Goal: Task Accomplishment & Management: Use online tool/utility

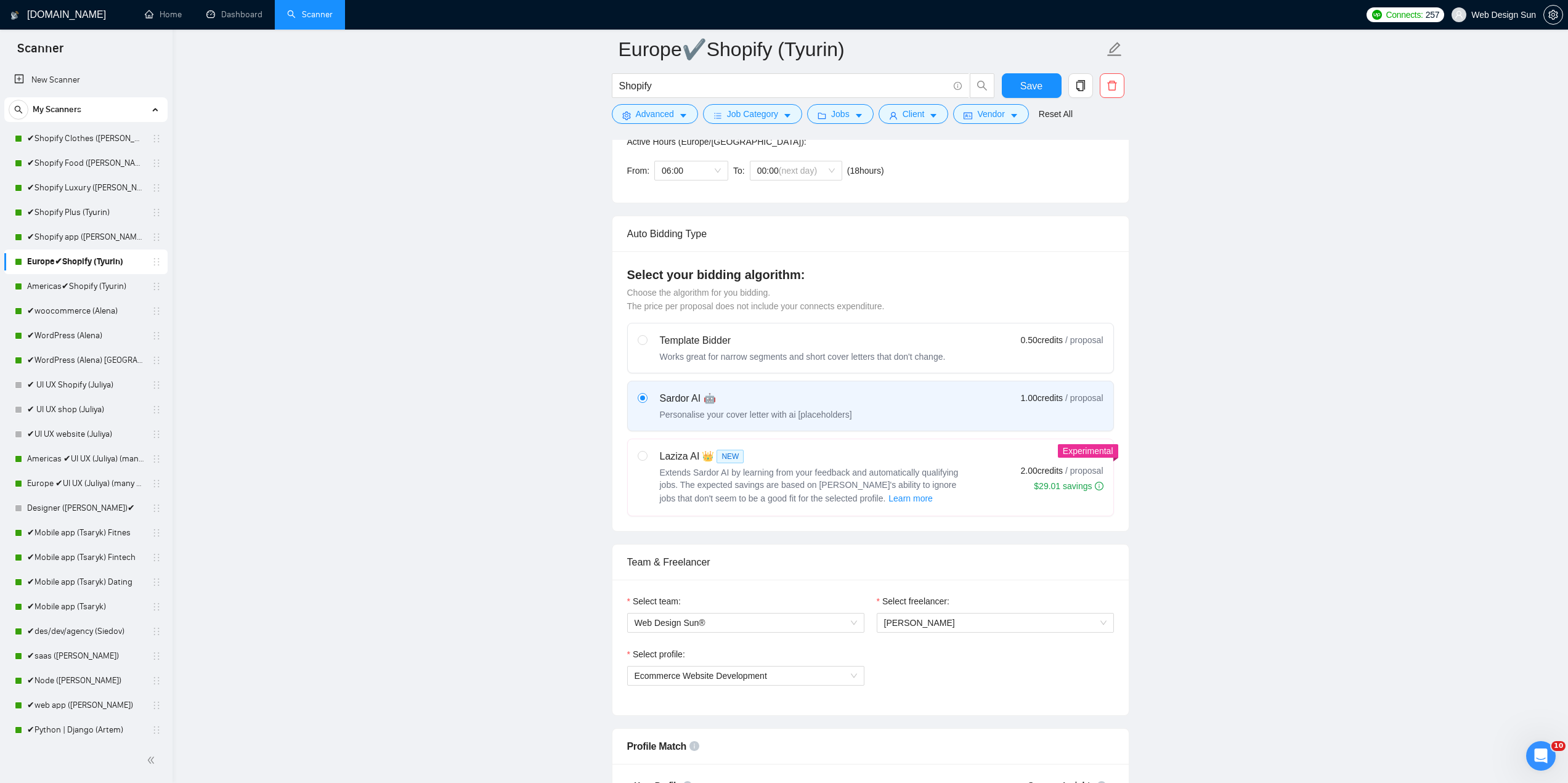
scroll to position [308, 0]
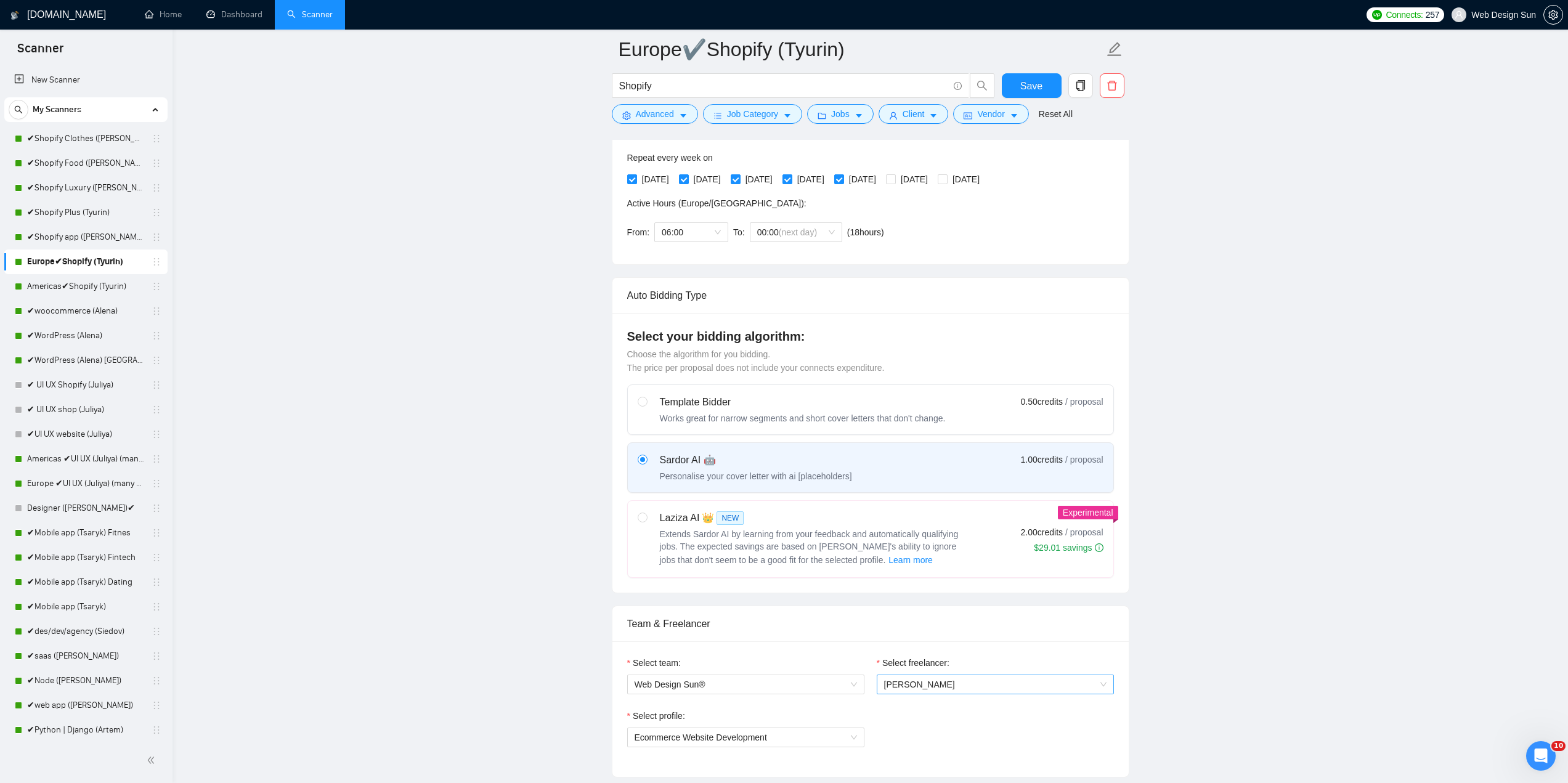
click at [960, 691] on span "[PERSON_NAME]" at bounding box center [995, 685] width 222 height 19
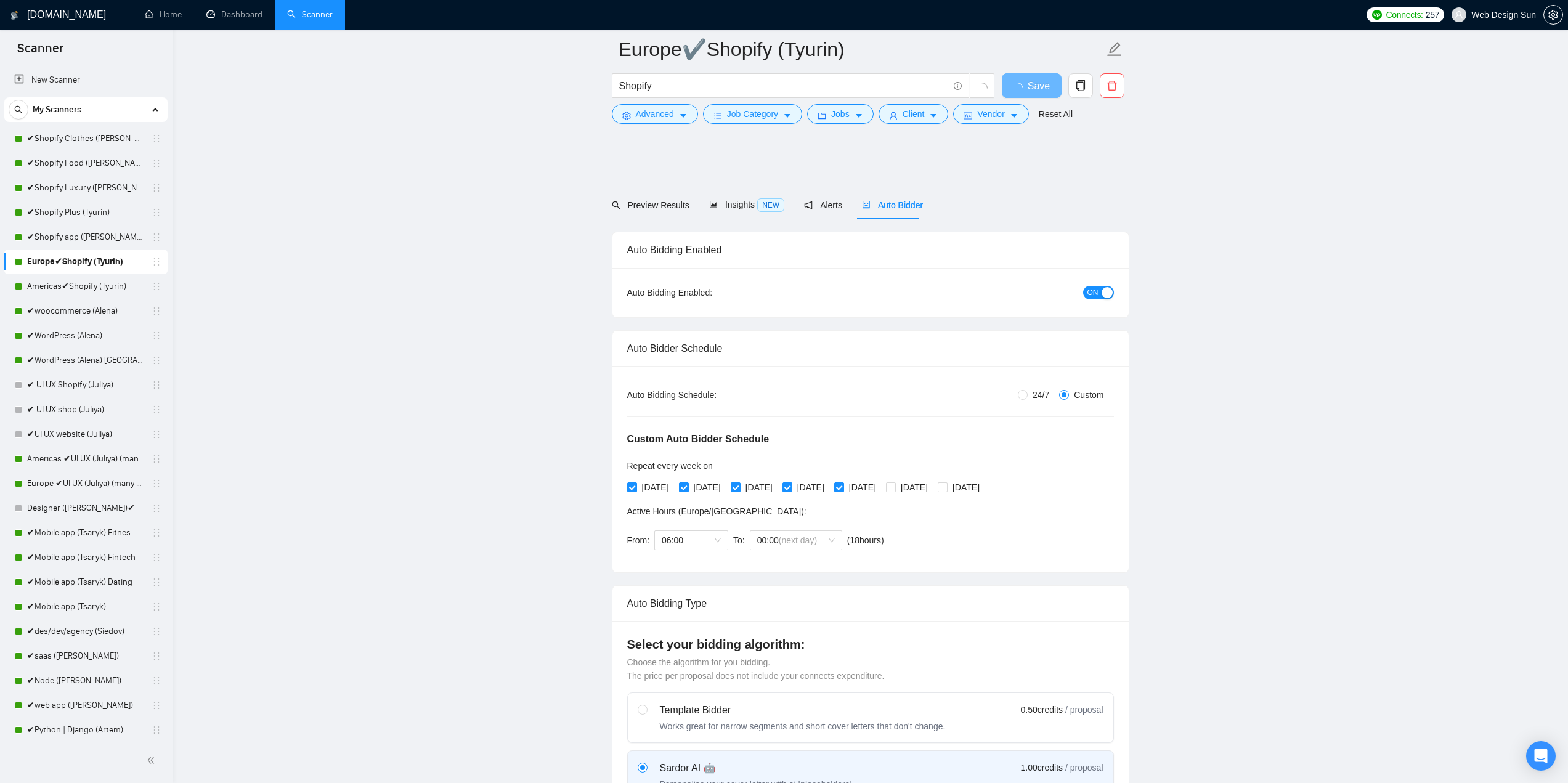
scroll to position [677, 0]
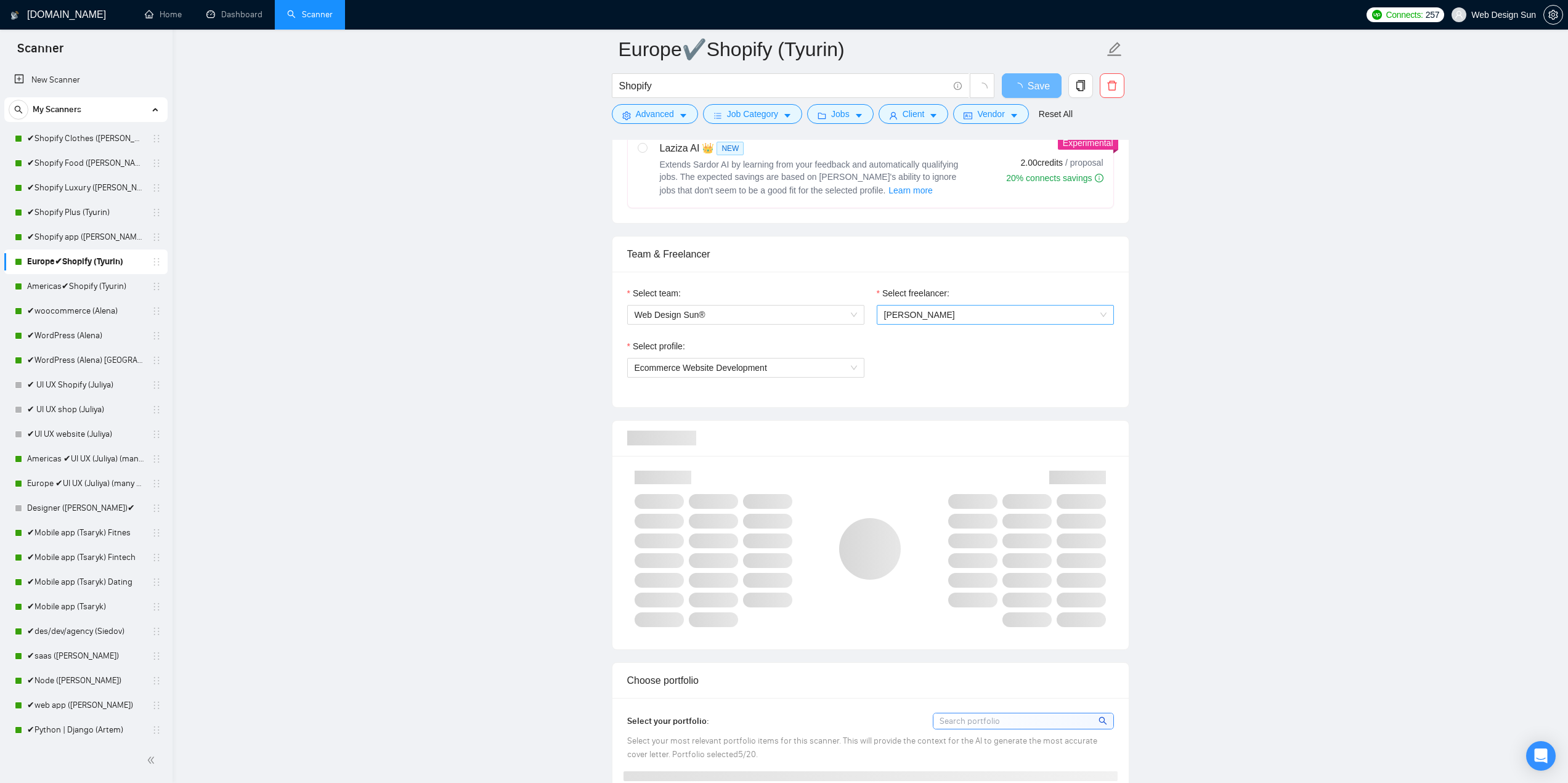
click at [936, 313] on span "[PERSON_NAME]" at bounding box center [919, 315] width 71 height 10
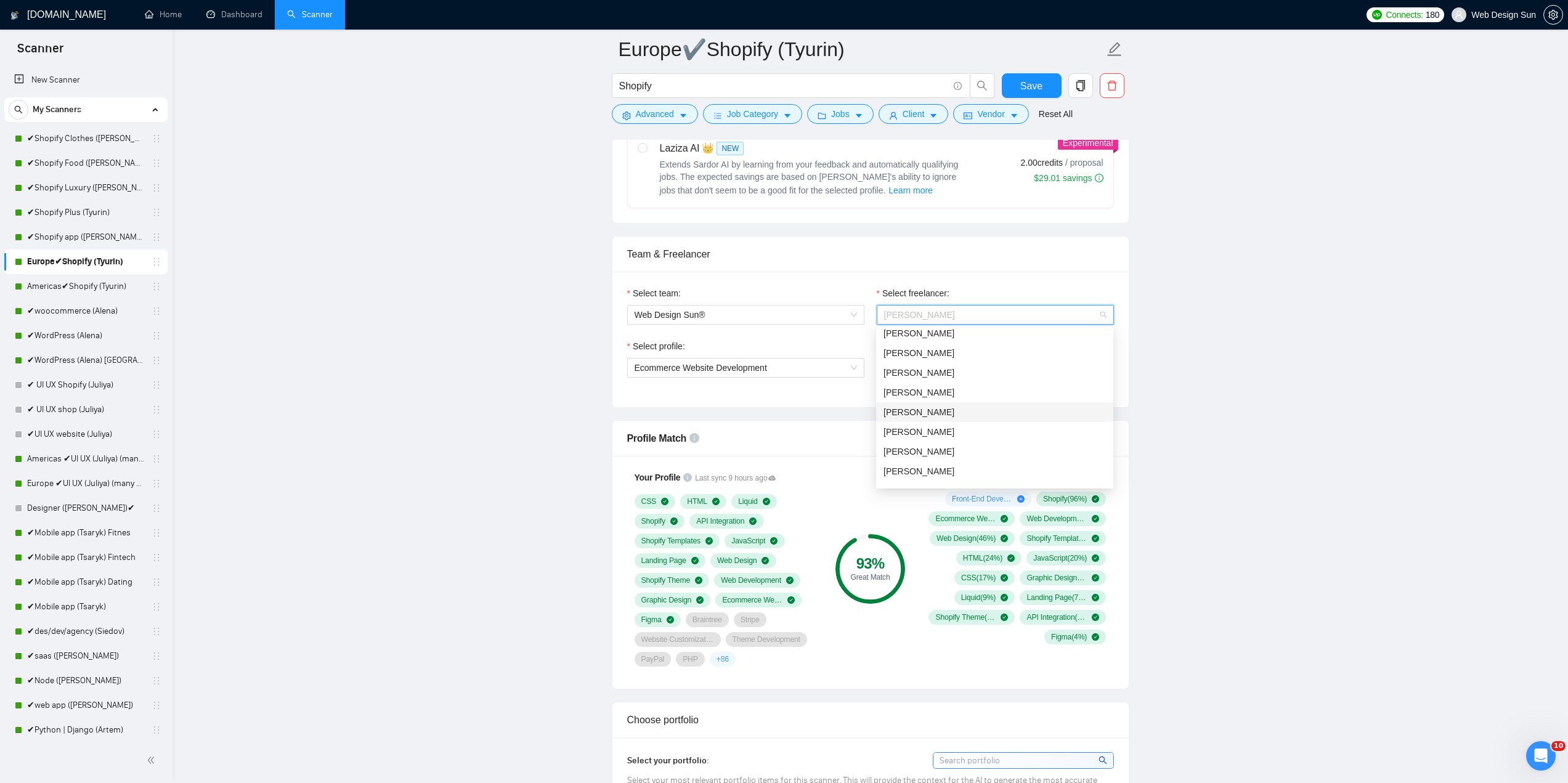
scroll to position [0, 0]
type input "de"
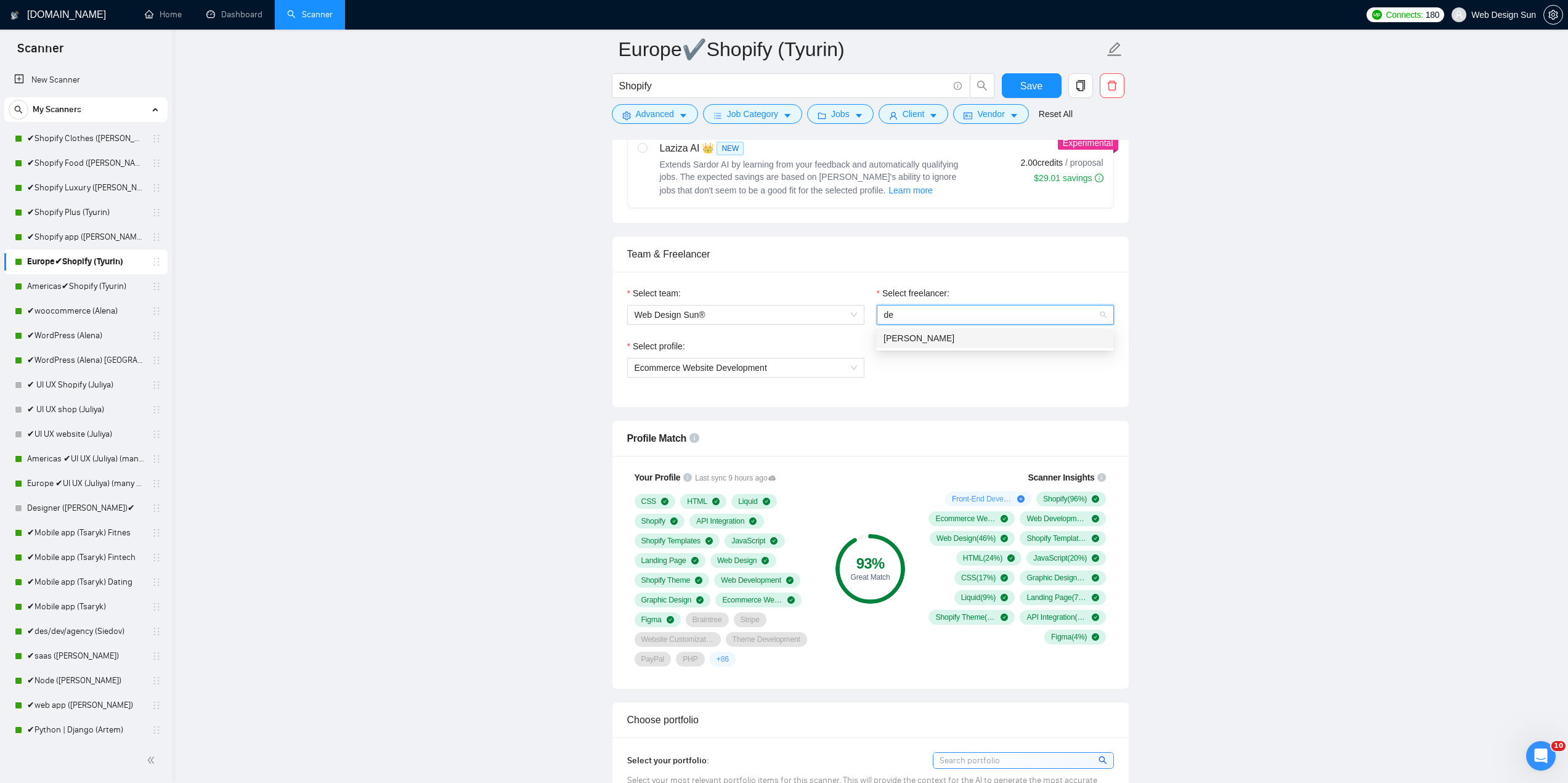
click at [955, 340] on div "[PERSON_NAME]" at bounding box center [994, 338] width 222 height 13
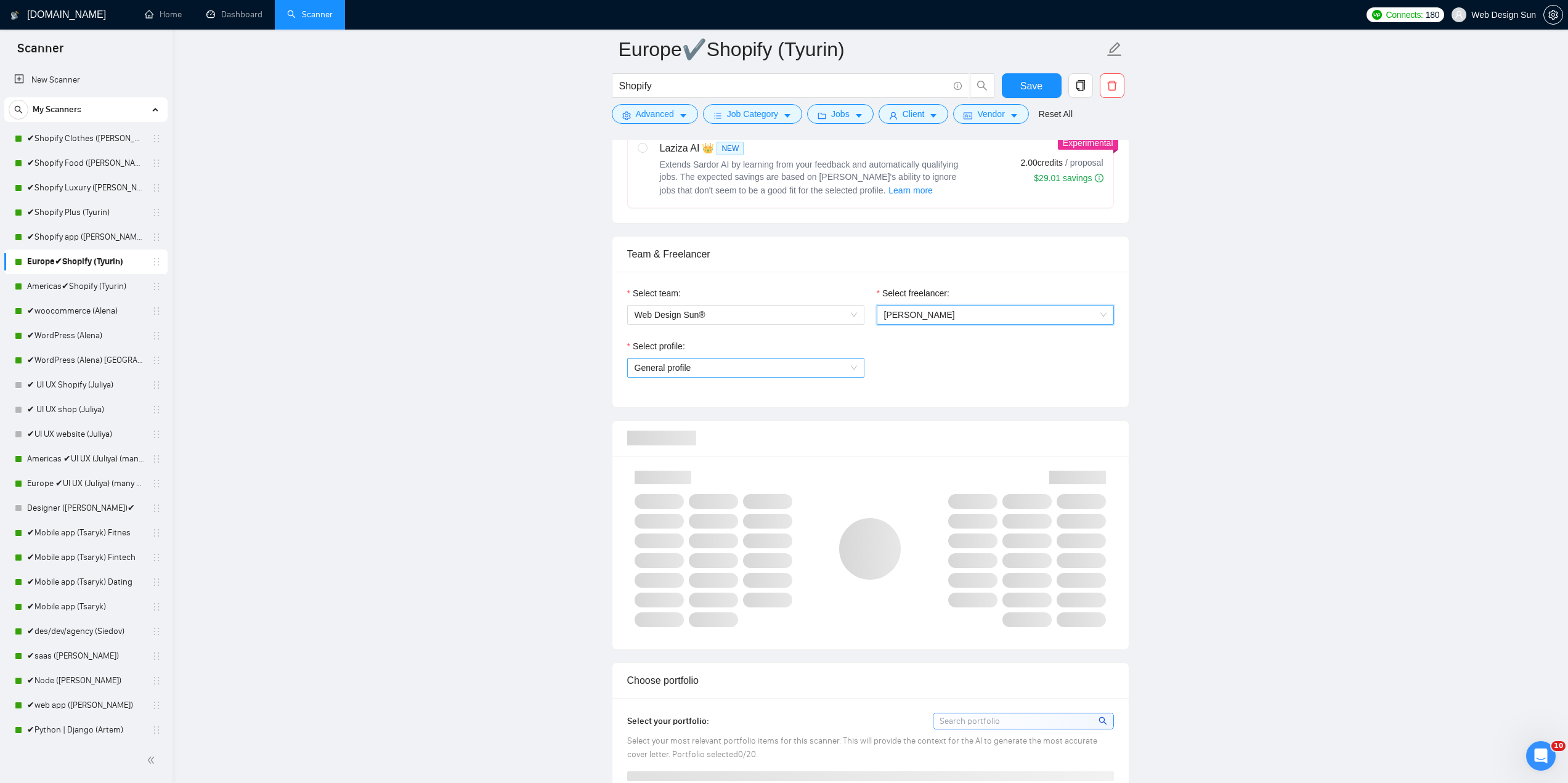
click at [775, 376] on div "General profile" at bounding box center [745, 368] width 237 height 20
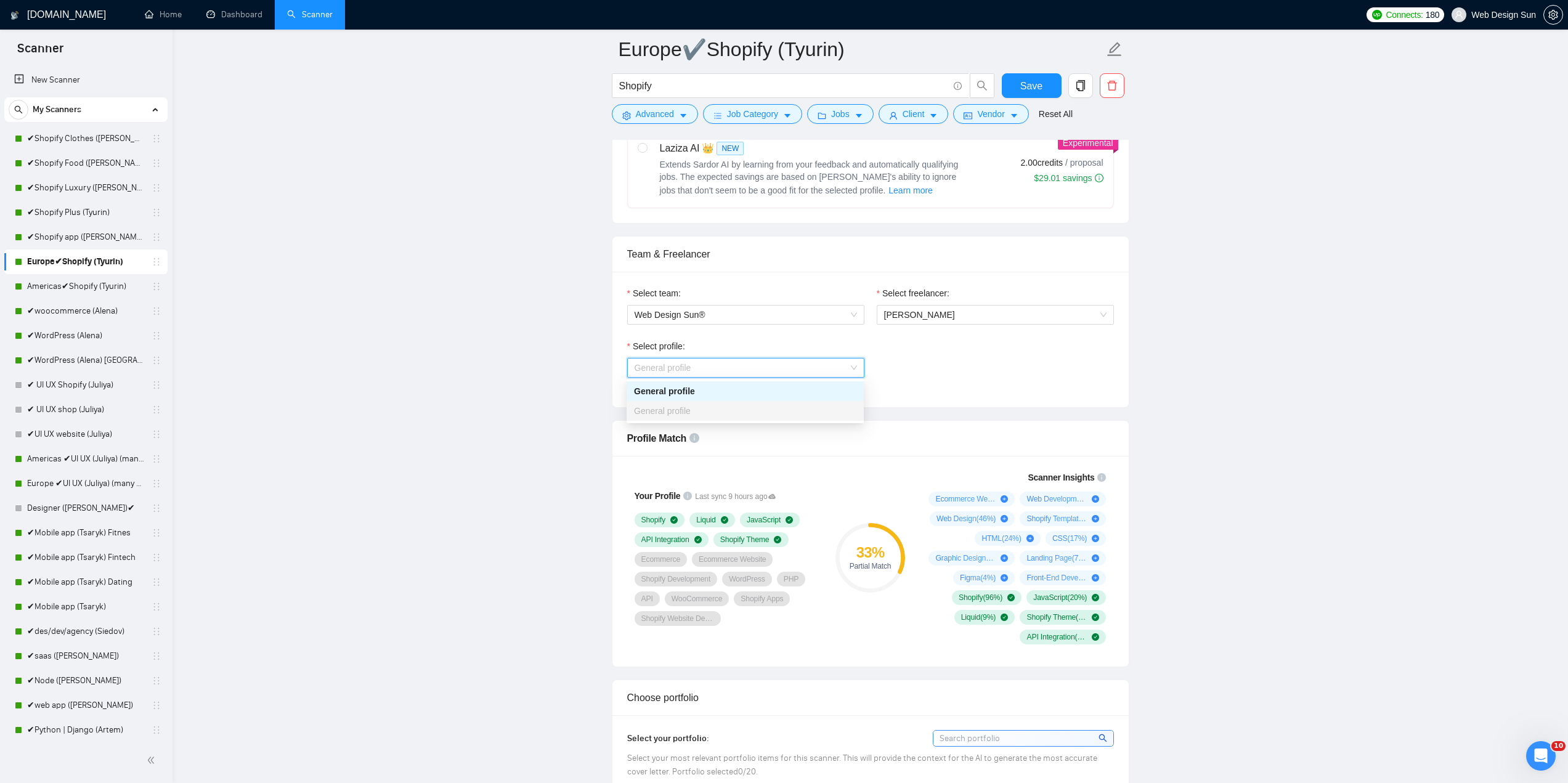
click at [728, 415] on div "General profile" at bounding box center [745, 411] width 222 height 13
click at [802, 392] on div "General profile" at bounding box center [745, 391] width 222 height 13
click at [810, 374] on span "General profile" at bounding box center [745, 368] width 222 height 19
click at [808, 374] on span "General profile" at bounding box center [745, 368] width 222 height 19
click at [774, 372] on span "General profile" at bounding box center [745, 368] width 222 height 19
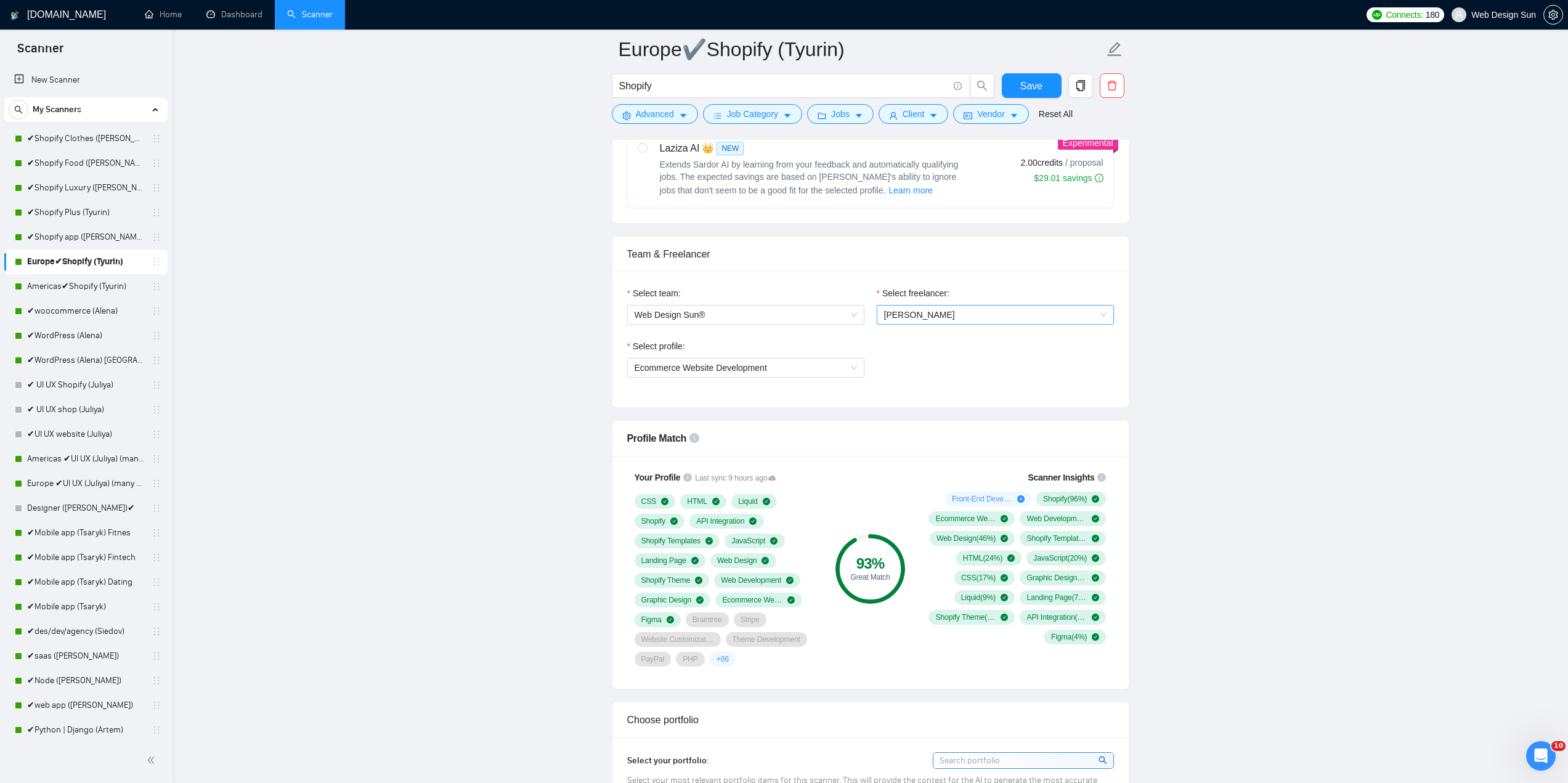
click at [908, 315] on span "[PERSON_NAME]" at bounding box center [919, 315] width 71 height 10
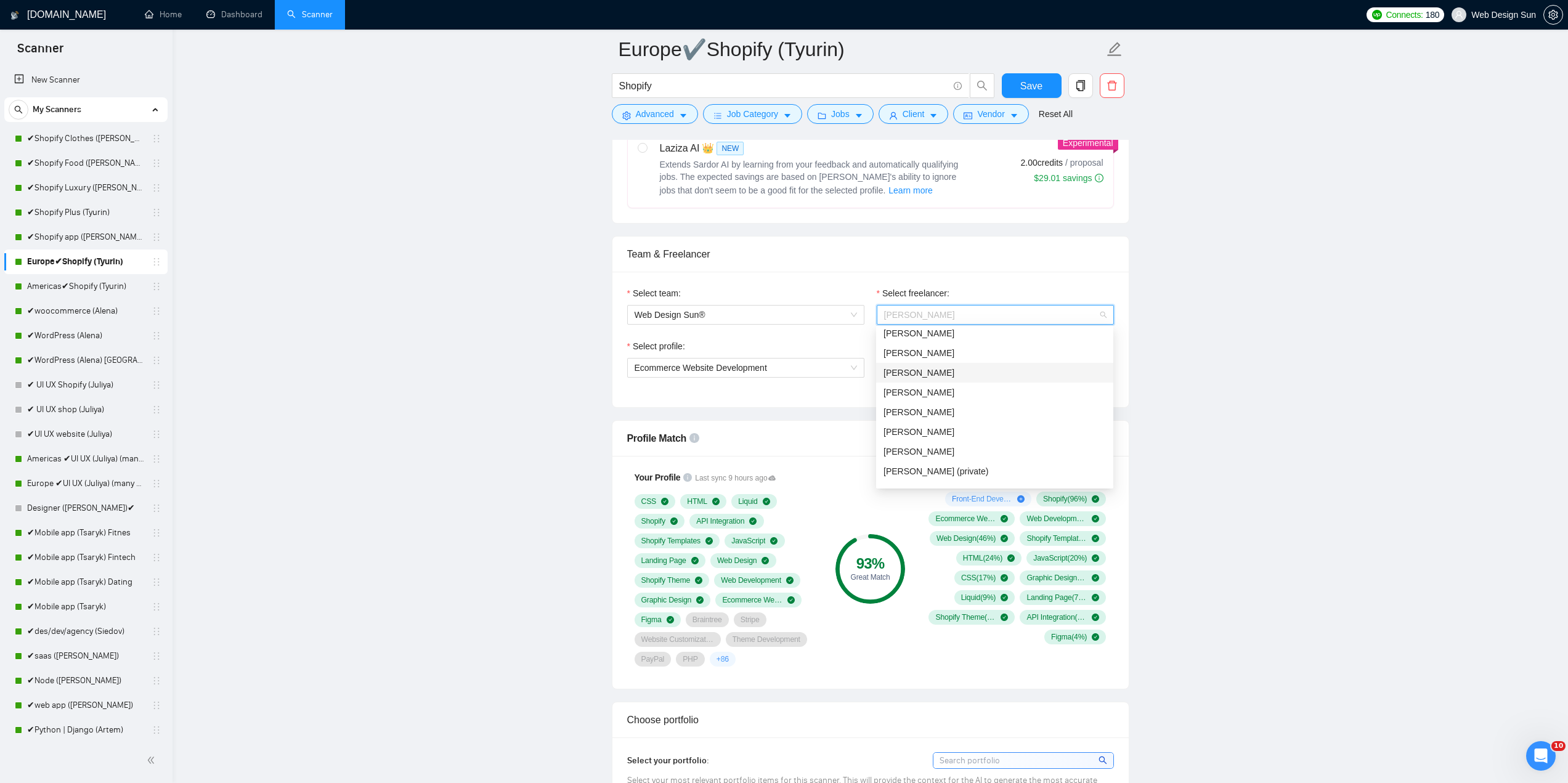
scroll to position [185, 0]
click at [950, 448] on div "Denys Skidanov" at bounding box center [994, 449] width 222 height 13
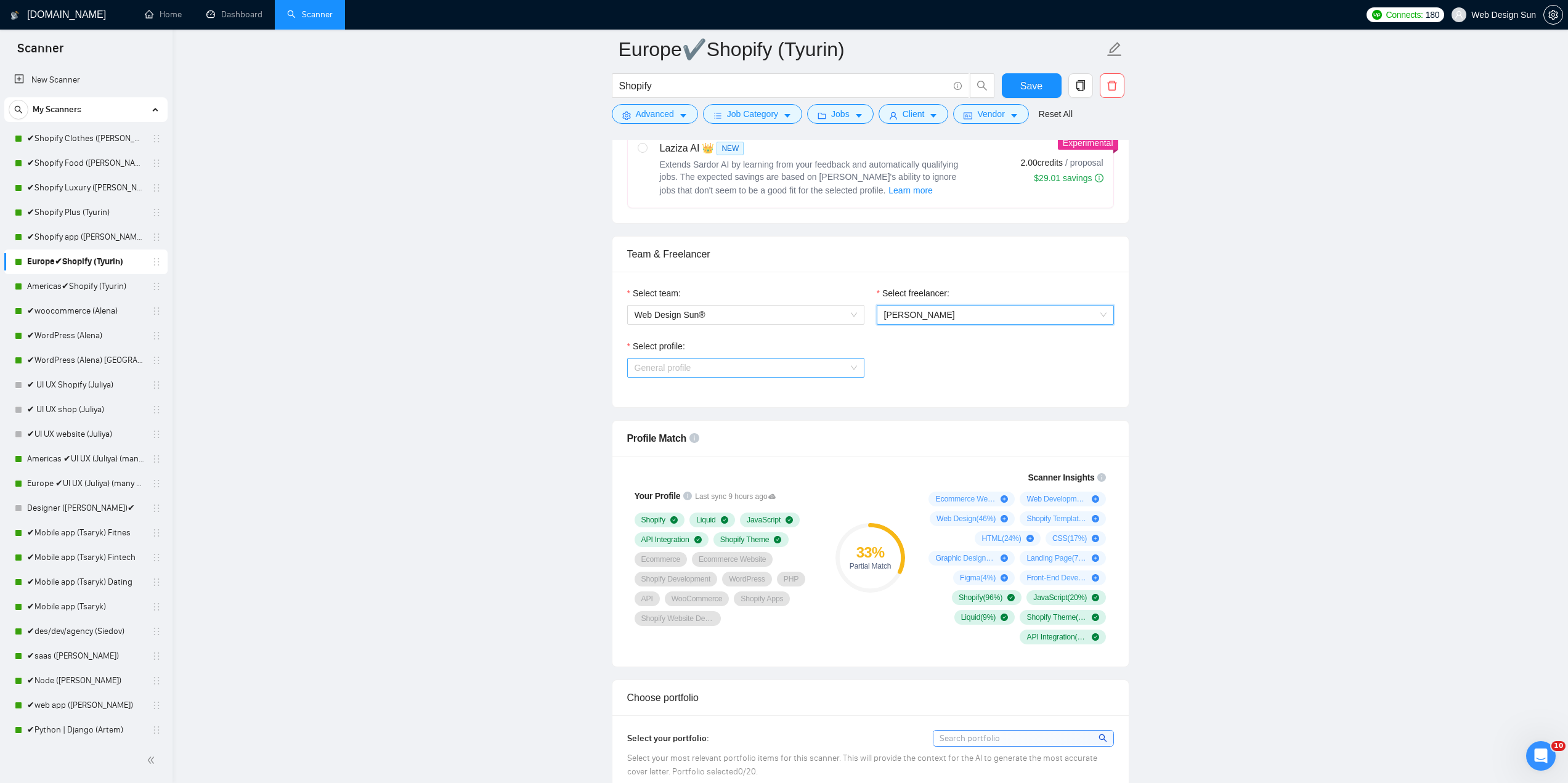
click at [809, 369] on span "General profile" at bounding box center [745, 368] width 222 height 19
click at [808, 371] on span "General profile" at bounding box center [745, 368] width 222 height 19
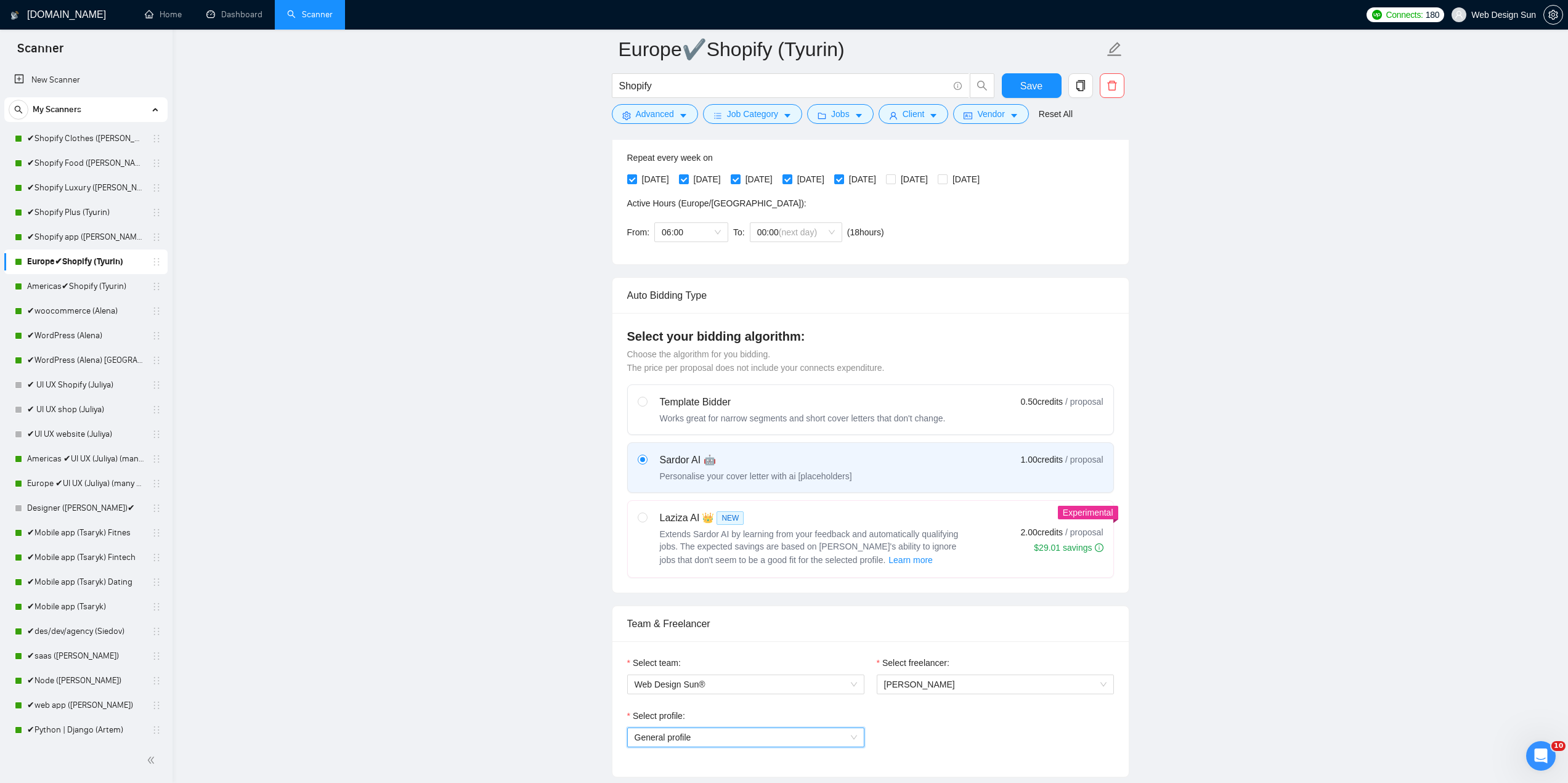
scroll to position [0, 0]
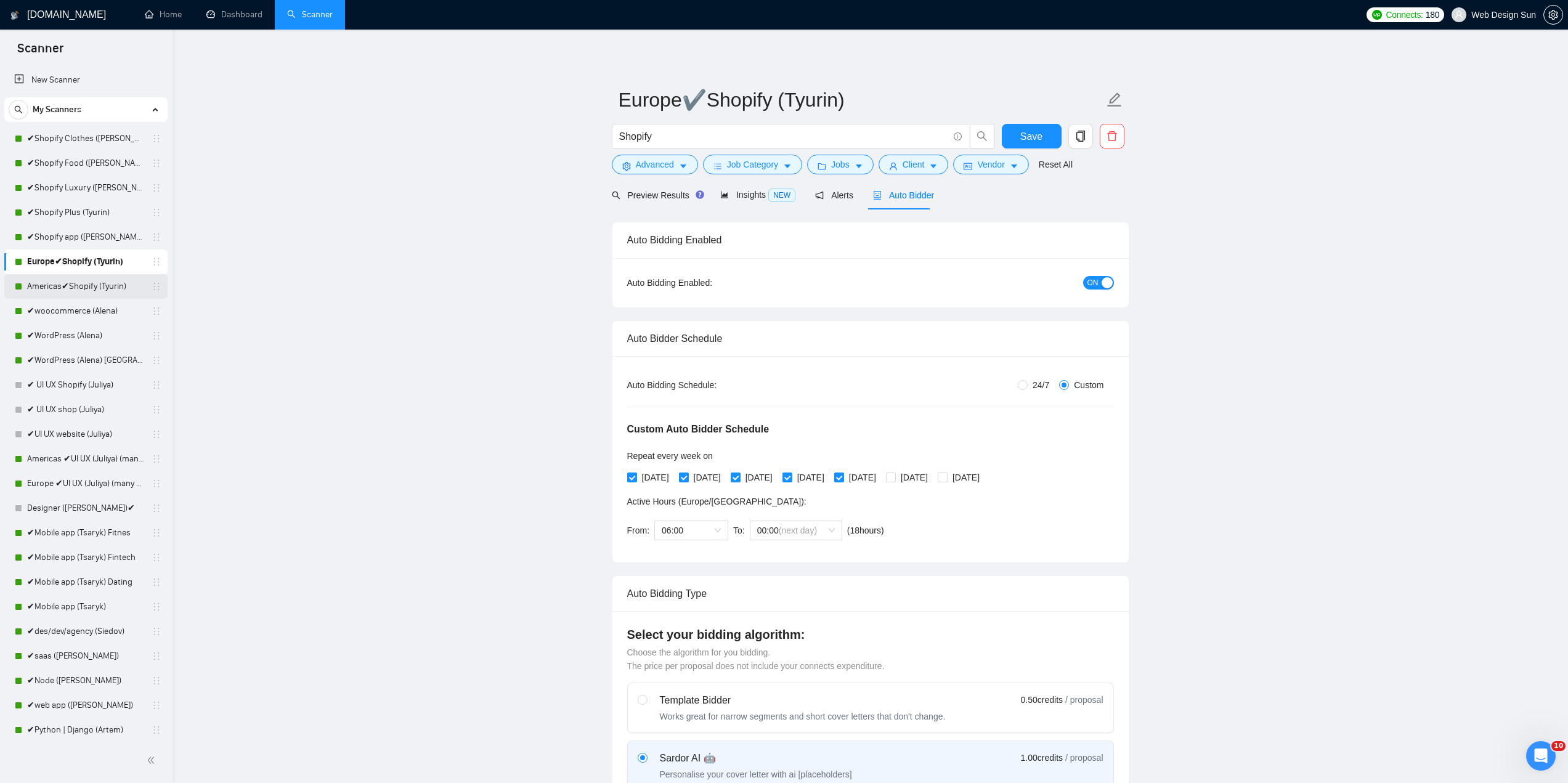
click at [88, 286] on link "Americas✔Shopify (Tyurin)" at bounding box center [86, 286] width 117 height 25
